Goal: Transaction & Acquisition: Purchase product/service

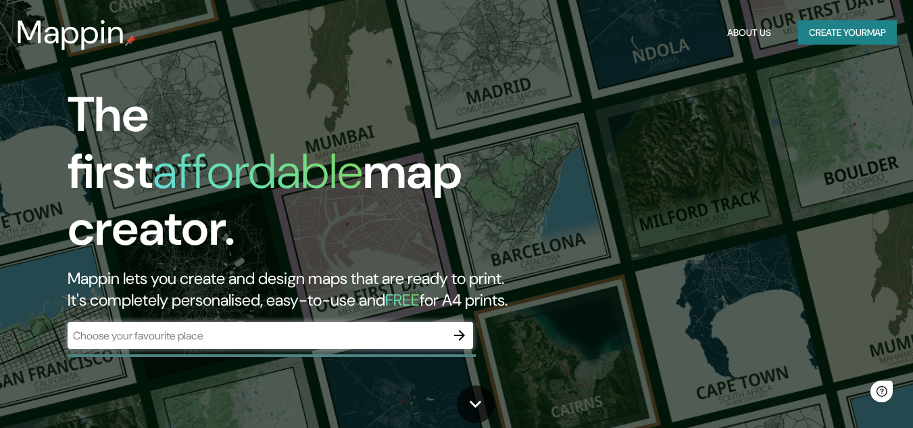
drag, startPoint x: 237, startPoint y: 308, endPoint x: 238, endPoint y: 317, distance: 8.9
click at [238, 322] on div "​" at bounding box center [271, 335] width 406 height 27
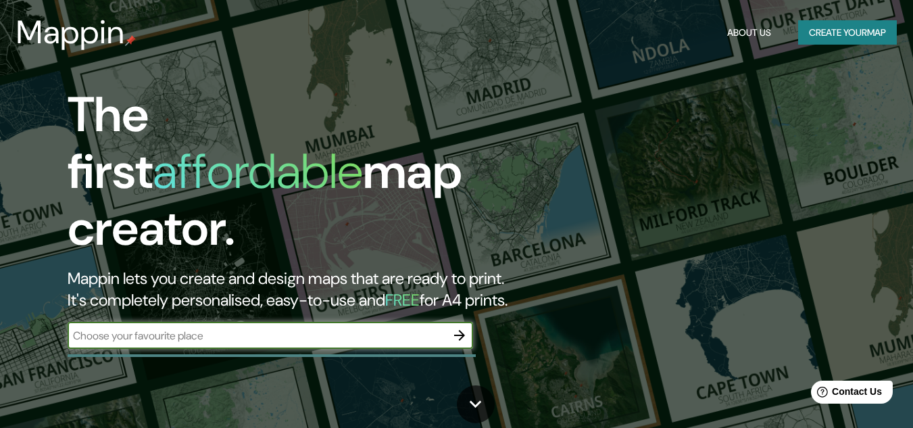
click at [238, 328] on input "text" at bounding box center [257, 336] width 379 height 16
type input "planta tropigas opico"
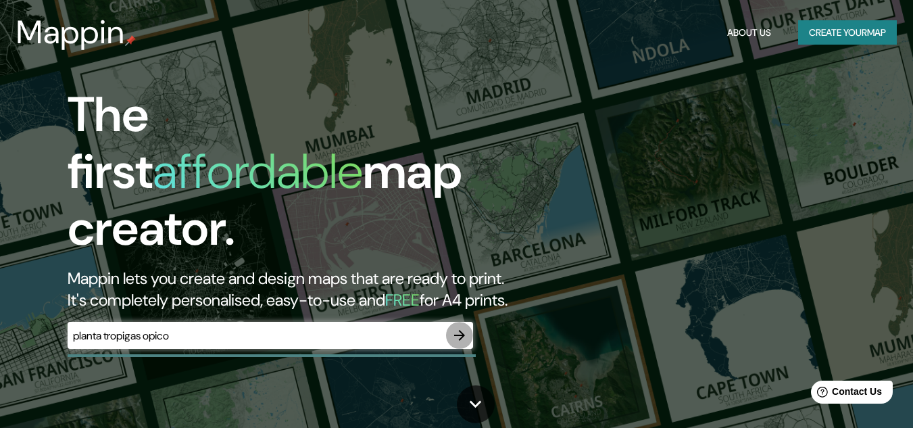
click at [462, 327] on icon "button" at bounding box center [460, 335] width 16 height 16
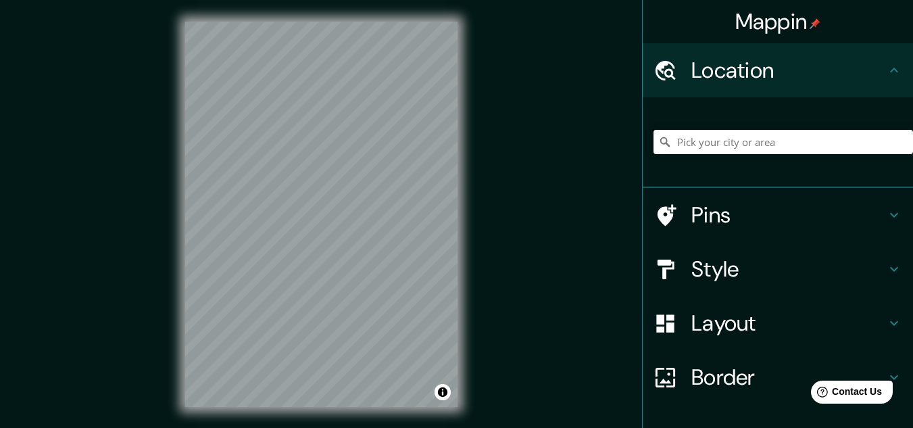
click at [748, 143] on input "Pick your city or area" at bounding box center [784, 142] width 260 height 24
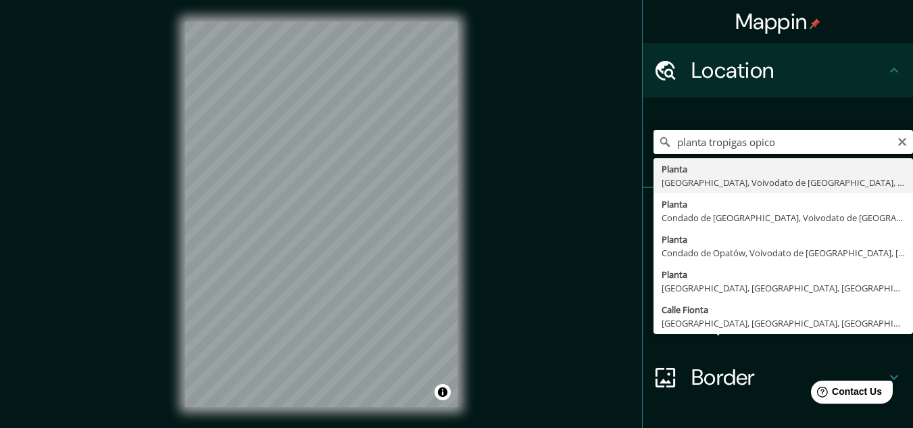
type input "planta tropigas opico"
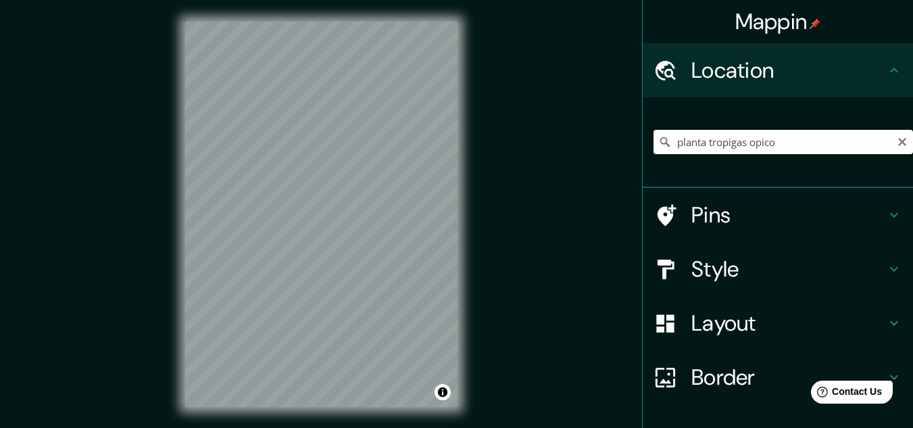
click at [792, 117] on div "planta tropigas opico [GEOGRAPHIC_DATA], [GEOGRAPHIC_DATA], [GEOGRAPHIC_DATA] C…" at bounding box center [784, 142] width 260 height 68
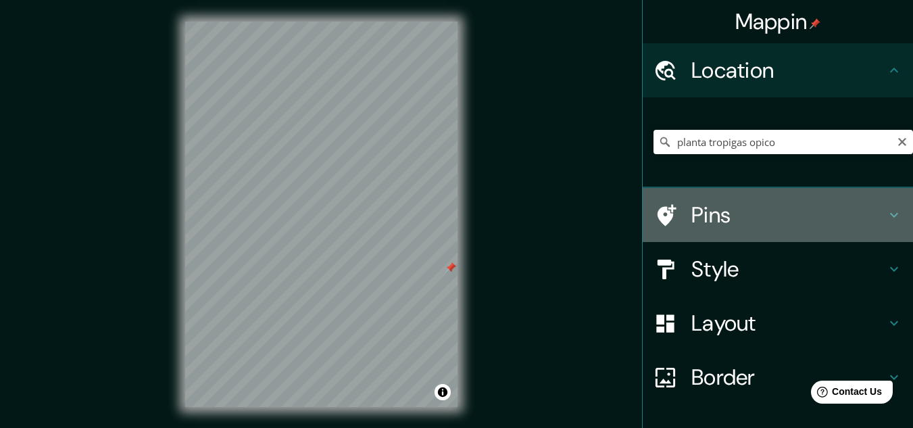
click at [794, 218] on h4 "Pins" at bounding box center [789, 214] width 195 height 27
